Goal: Transaction & Acquisition: Purchase product/service

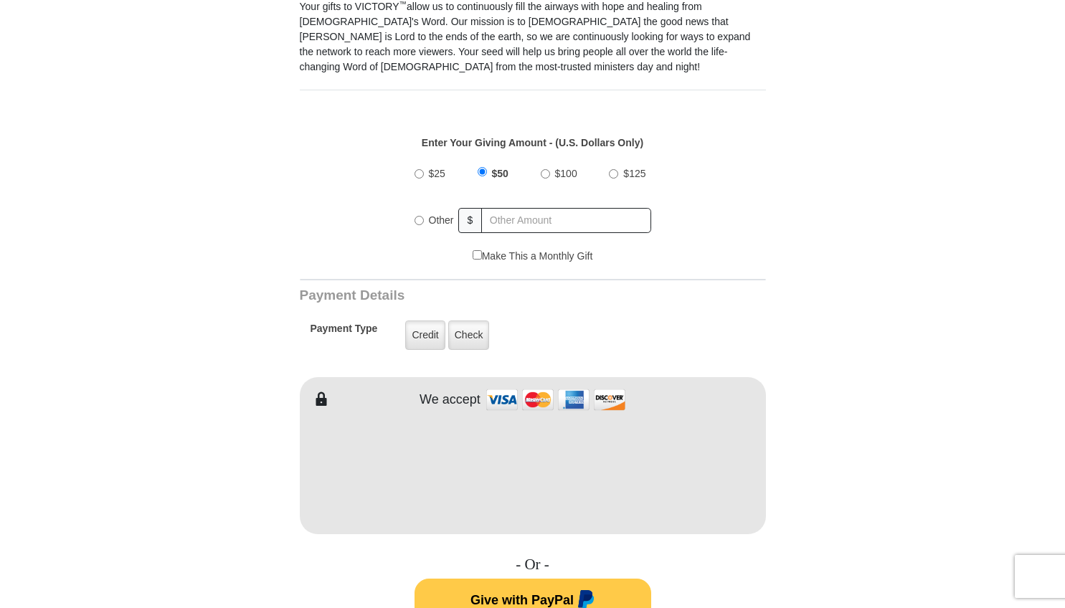
click at [419, 222] on input "Other" at bounding box center [419, 220] width 9 height 9
radio input "true"
click at [510, 221] on input "text" at bounding box center [567, 220] width 168 height 25
type input "10"
click at [752, 220] on div "$25 $50 $100 $125 Other $ 10" at bounding box center [532, 202] width 451 height 93
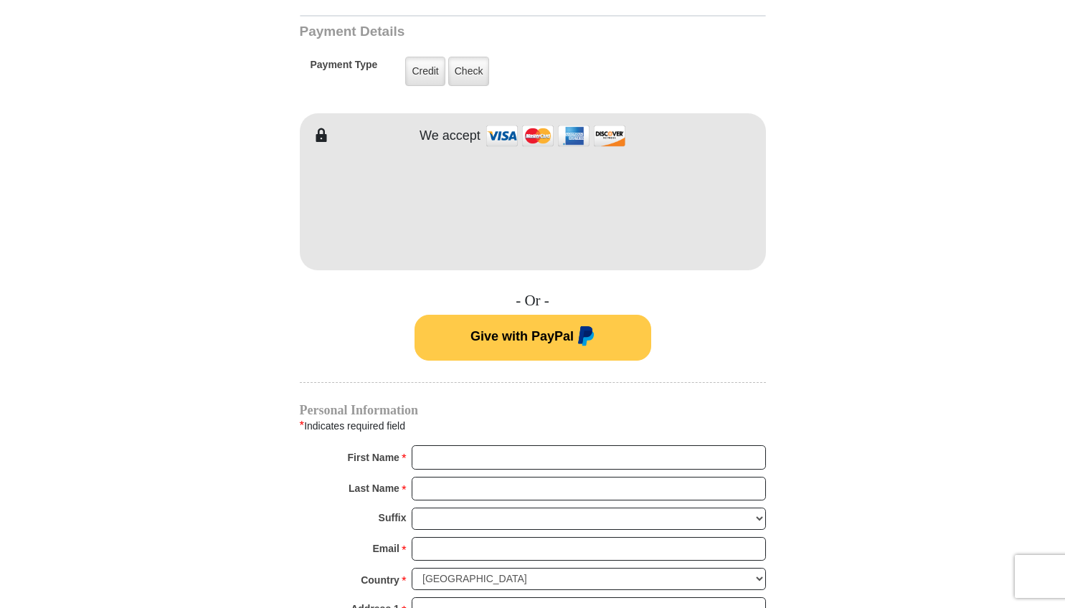
scroll to position [712, 0]
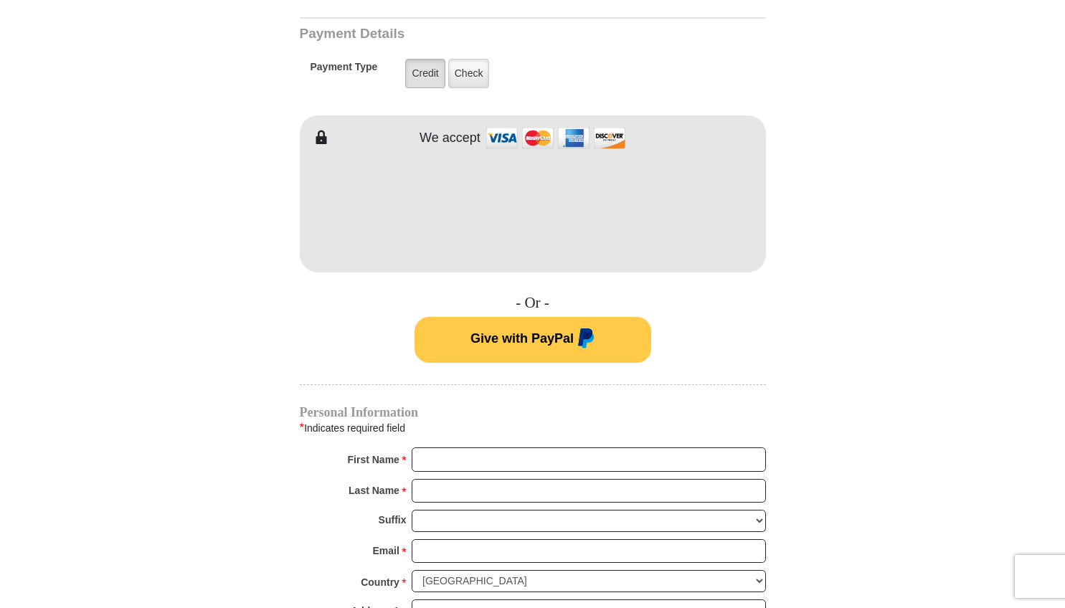
click at [425, 67] on label "Credit" at bounding box center [424, 73] width 39 height 29
click at [0, 0] on input "Credit" at bounding box center [0, 0] width 0 height 0
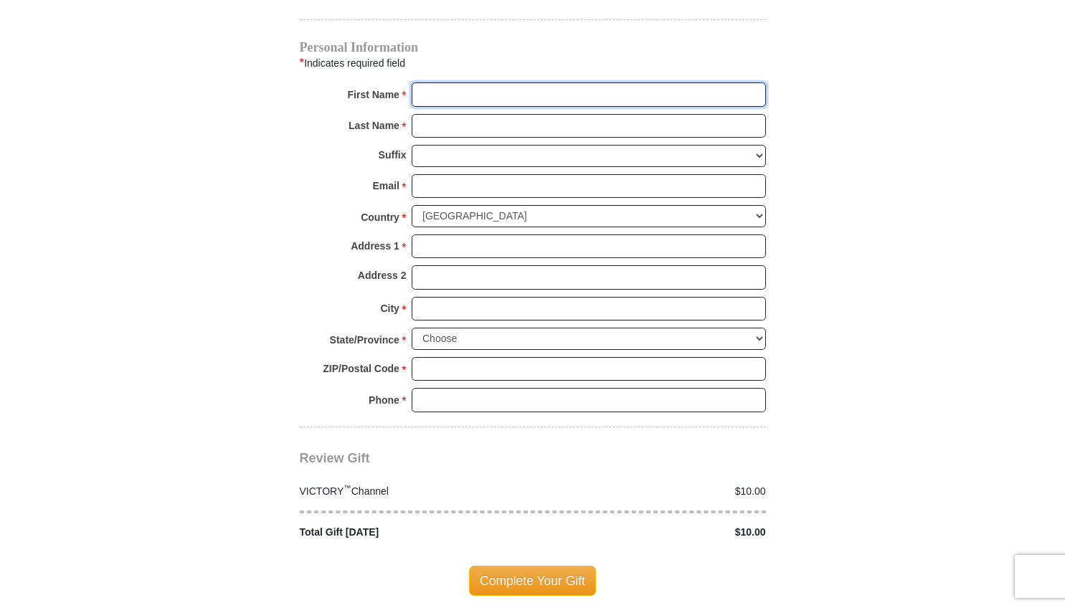
scroll to position [1127, 0]
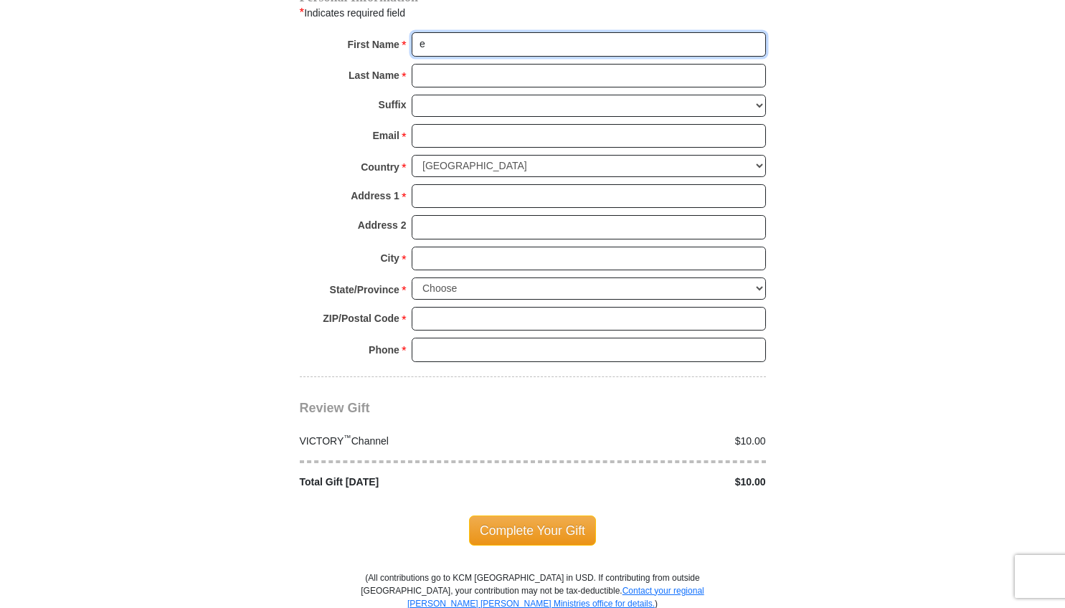
type input "[PERSON_NAME]"
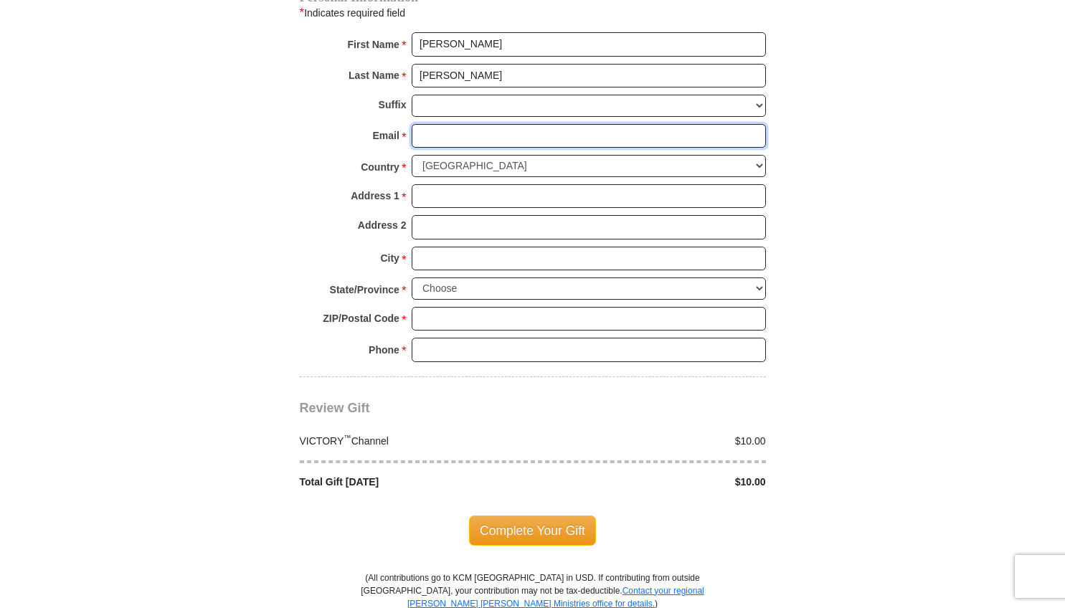
type input "[EMAIL_ADDRESS][DOMAIN_NAME]"
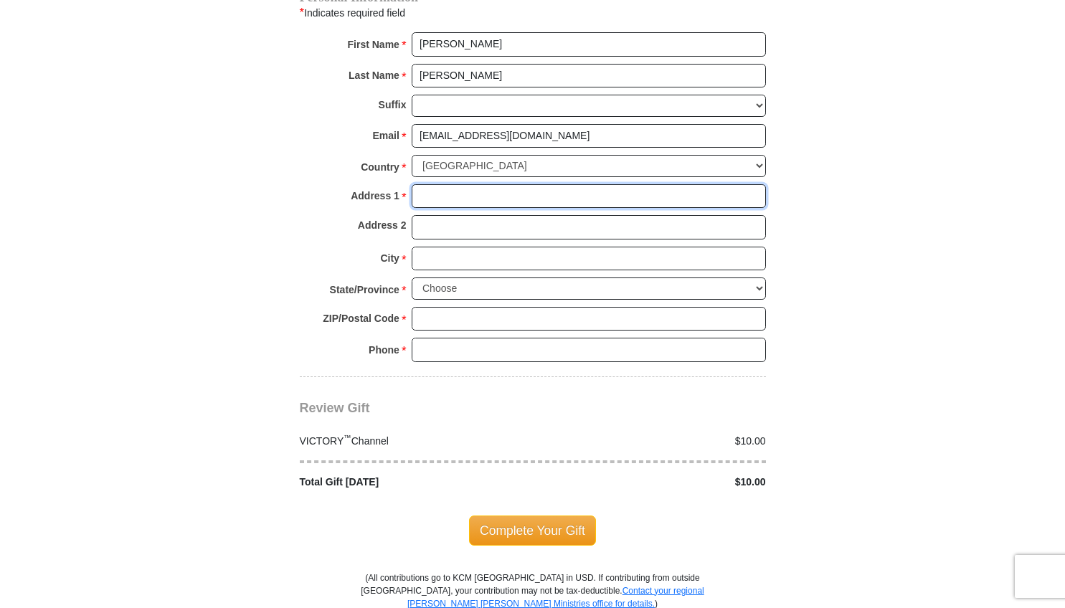
type input "[STREET_ADDRESS][DEMOGRAPHIC_DATA]"
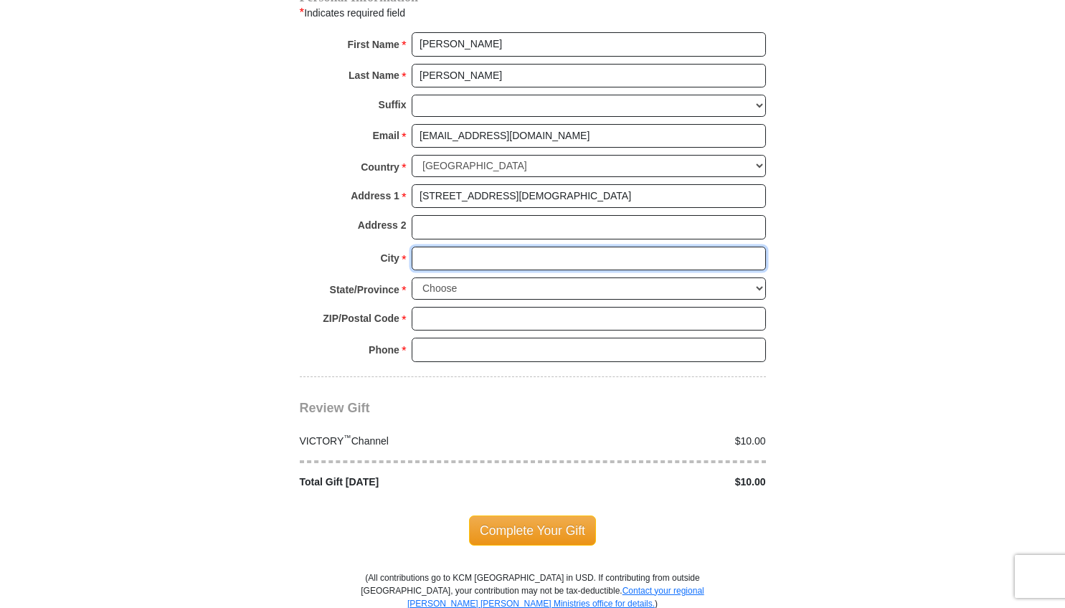
type input "[GEOGRAPHIC_DATA]"
select select "OH"
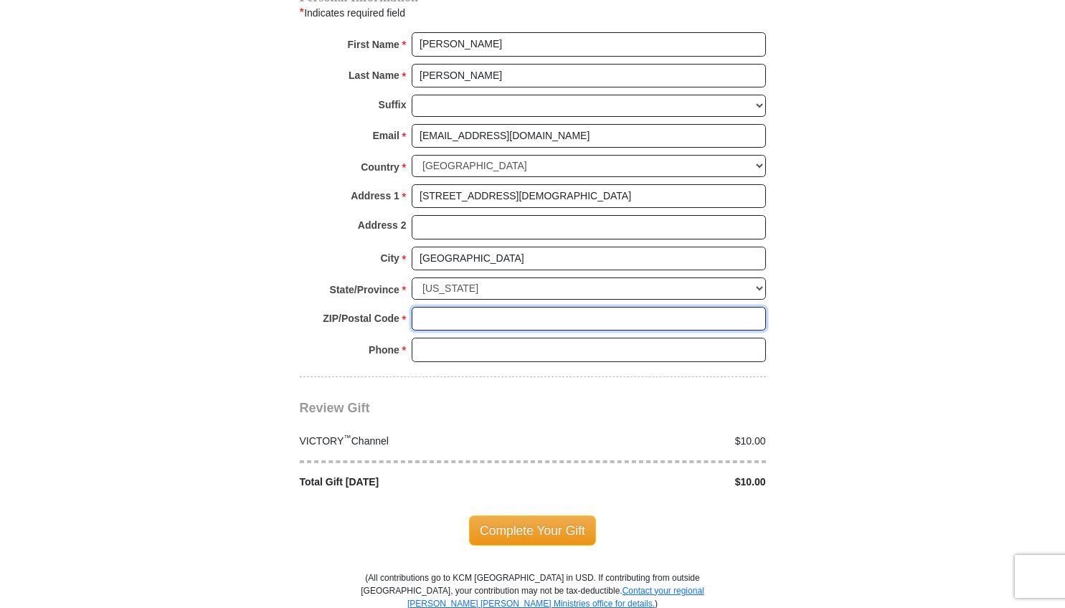
type input "44721"
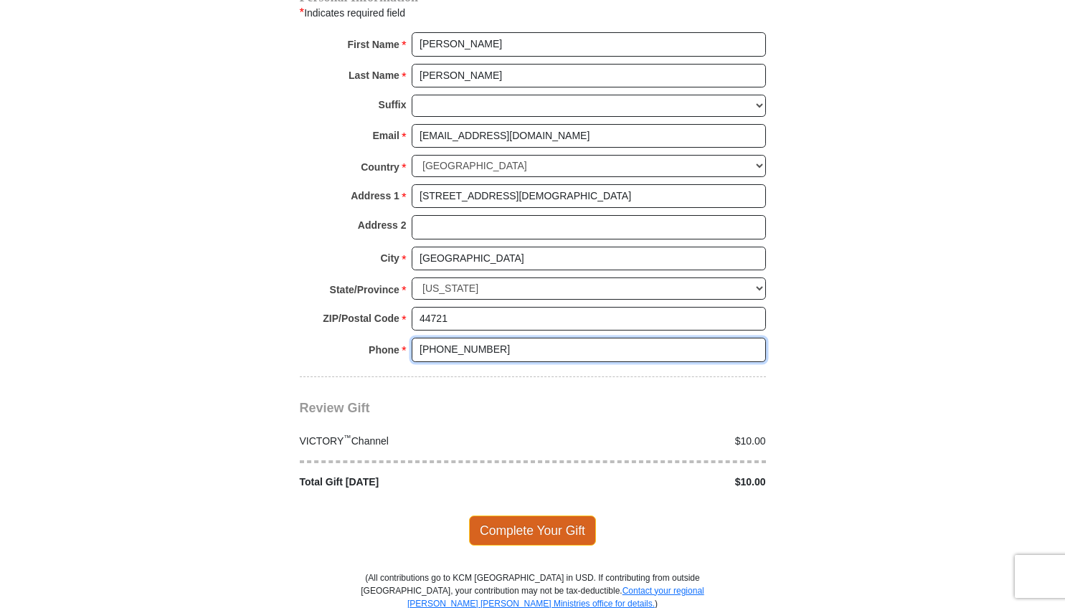
type input "[PHONE_NUMBER]"
click at [532, 516] on span "Complete Your Gift" at bounding box center [532, 531] width 127 height 30
